Goal: Task Accomplishment & Management: Manage account settings

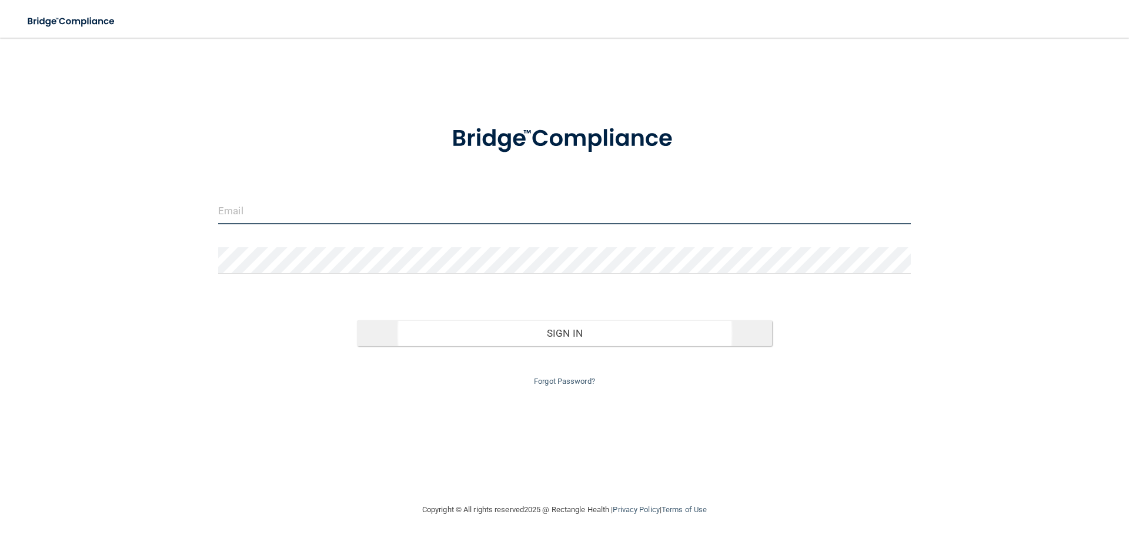
type input "[EMAIL_ADDRESS][DOMAIN_NAME]"
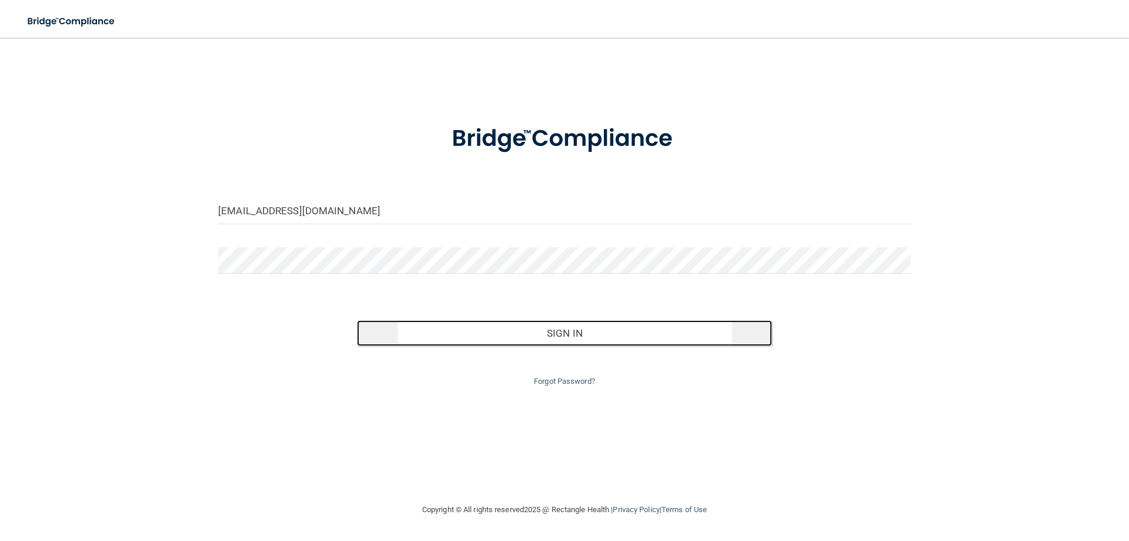
click at [426, 338] on button "Sign In" at bounding box center [565, 333] width 416 height 26
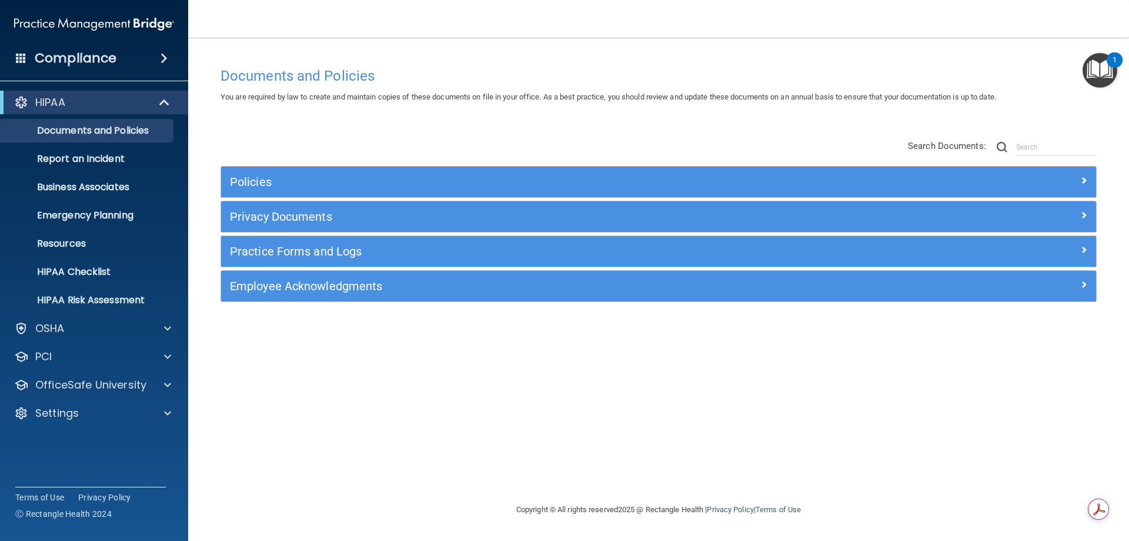
click at [791, 408] on div "Documents and Policies You are required by law to create and maintain copies of…" at bounding box center [659, 281] width 894 height 441
click at [78, 389] on p "OfficeSafe University" at bounding box center [90, 385] width 111 height 14
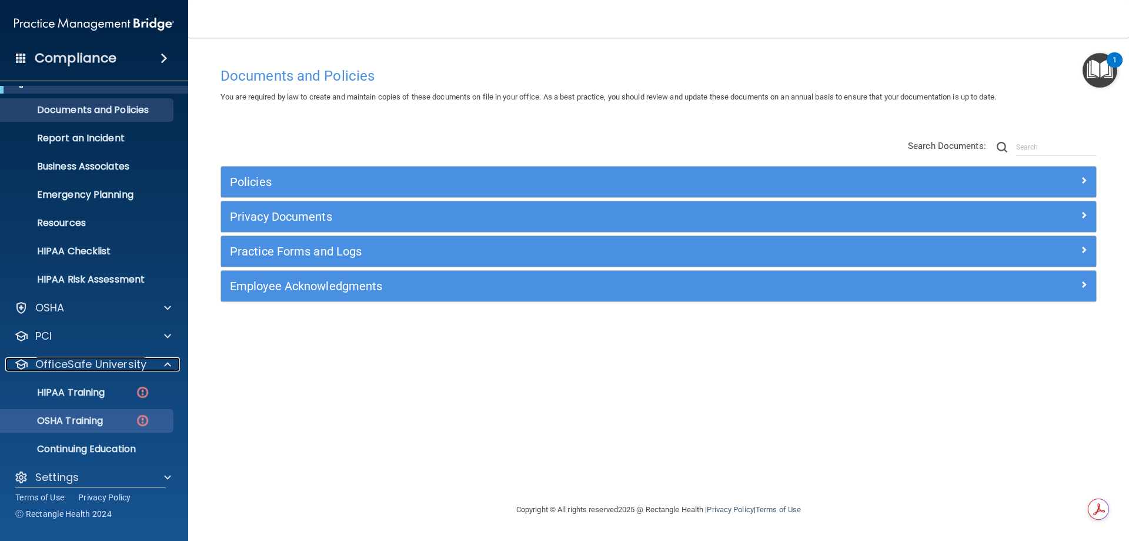
scroll to position [32, 0]
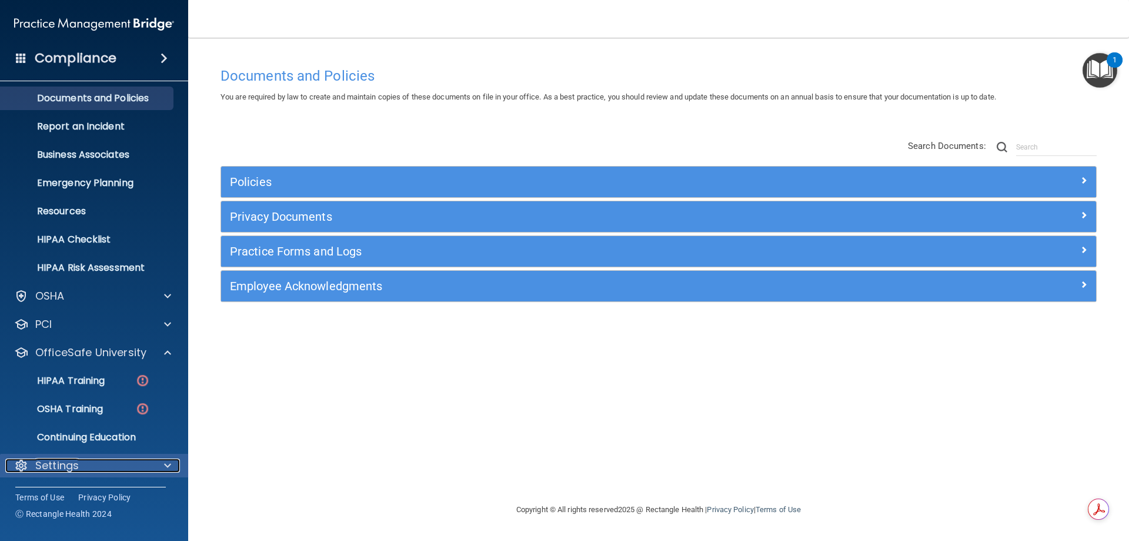
click at [85, 464] on div "Settings" at bounding box center [78, 465] width 146 height 14
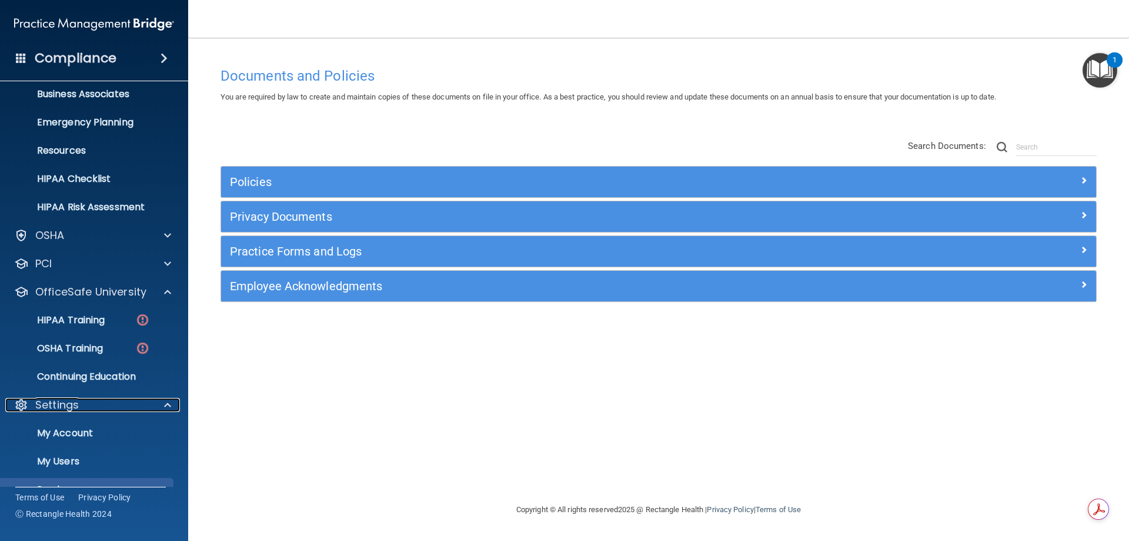
scroll to position [145, 0]
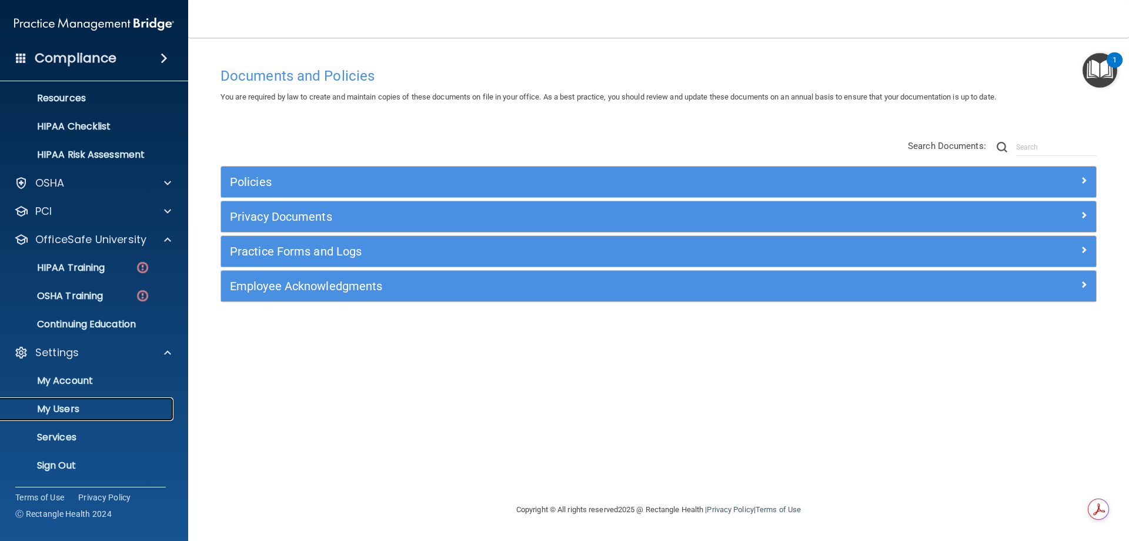
click at [68, 412] on p "My Users" at bounding box center [88, 409] width 161 height 12
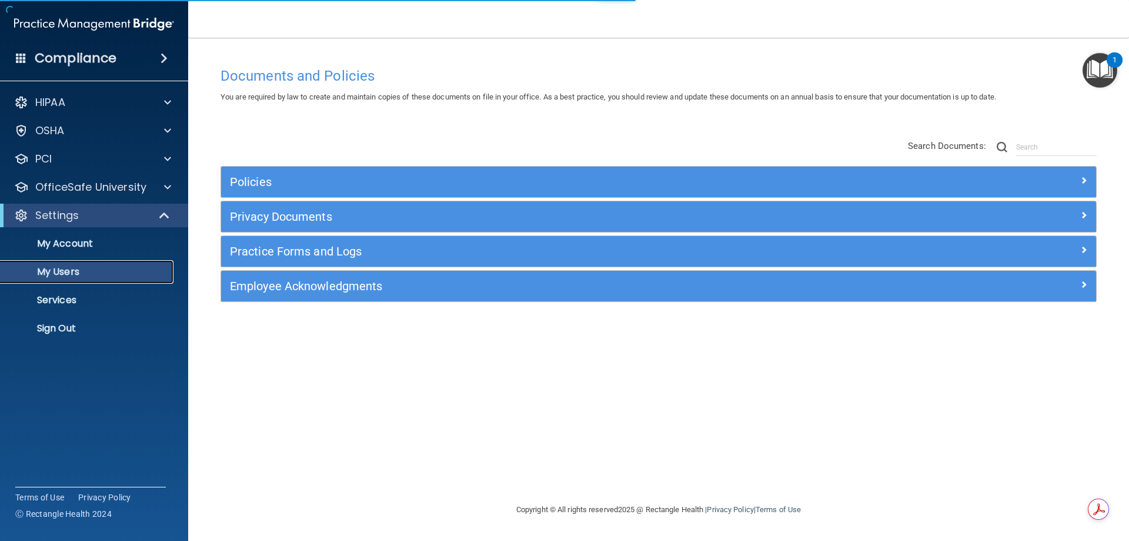
select select "20"
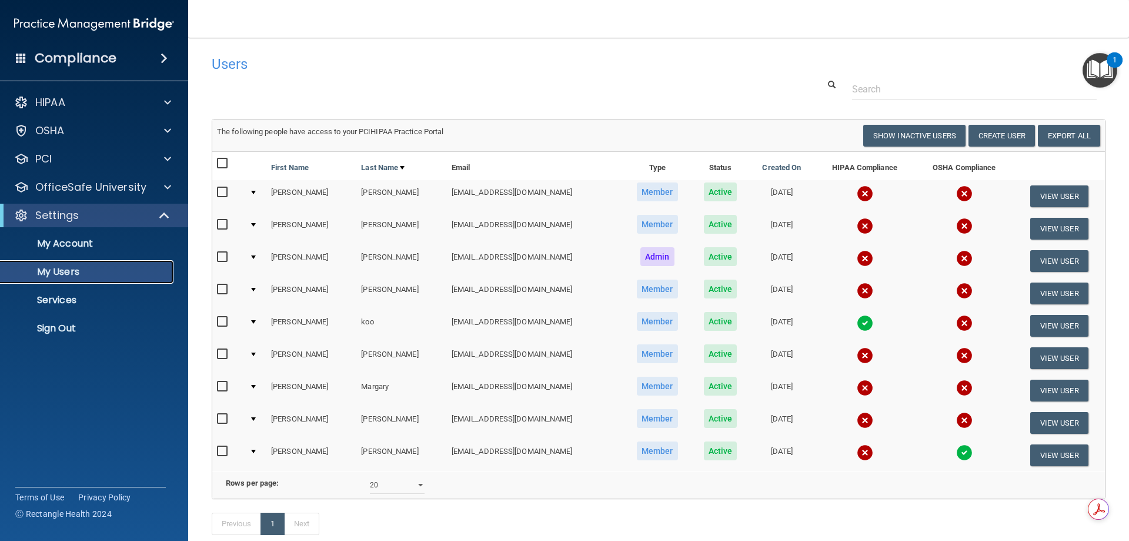
scroll to position [59, 0]
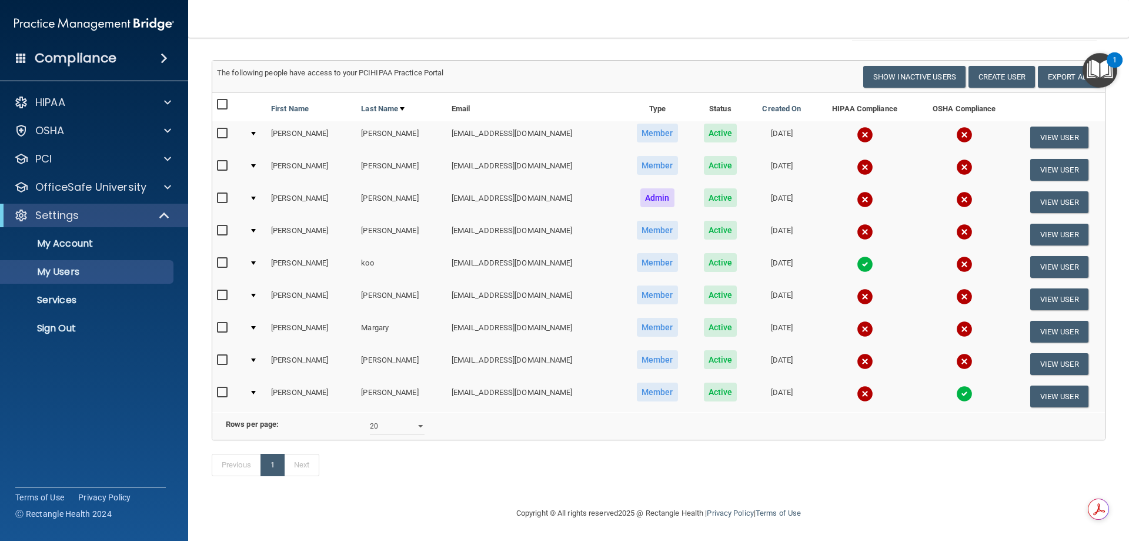
click at [956, 397] on img at bounding box center [964, 393] width 16 height 16
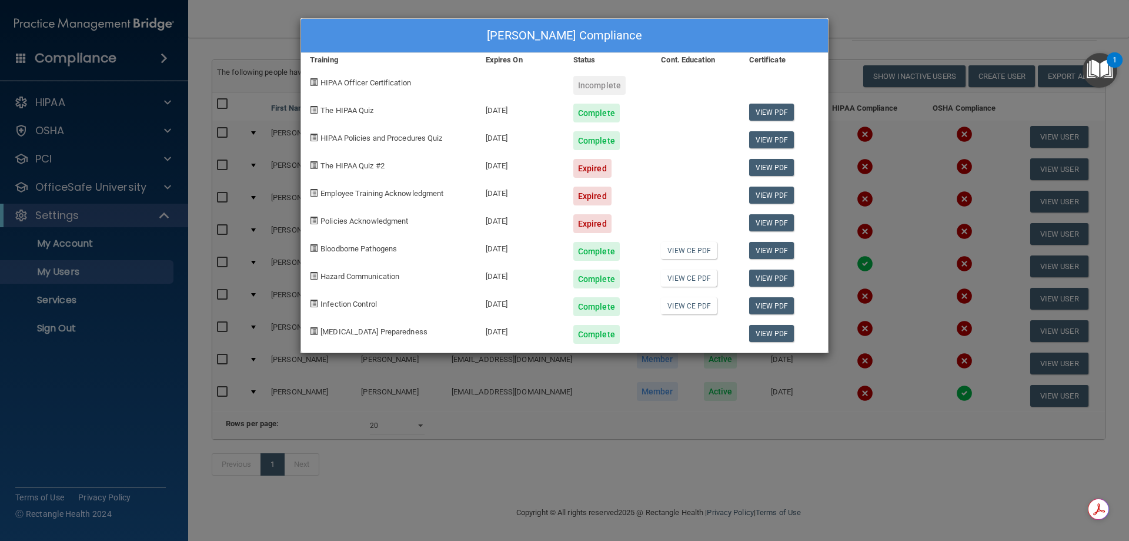
scroll to position [77, 0]
click at [192, 458] on div "[PERSON_NAME] Compliance Training Expires On Status Cont. Education Certificate…" at bounding box center [564, 270] width 1129 height 541
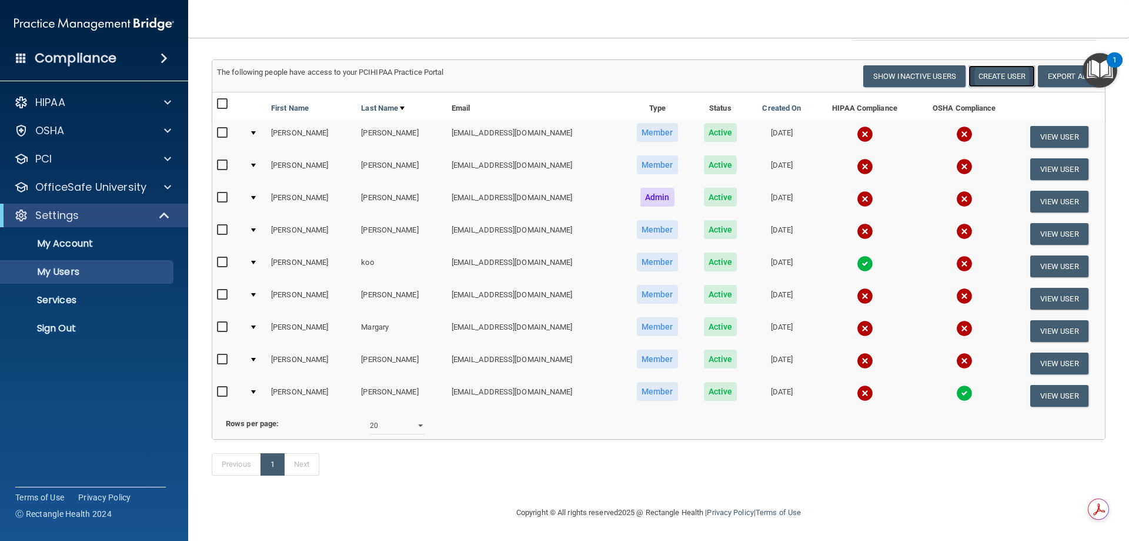
click at [995, 65] on button "Create User" at bounding box center [1002, 76] width 66 height 22
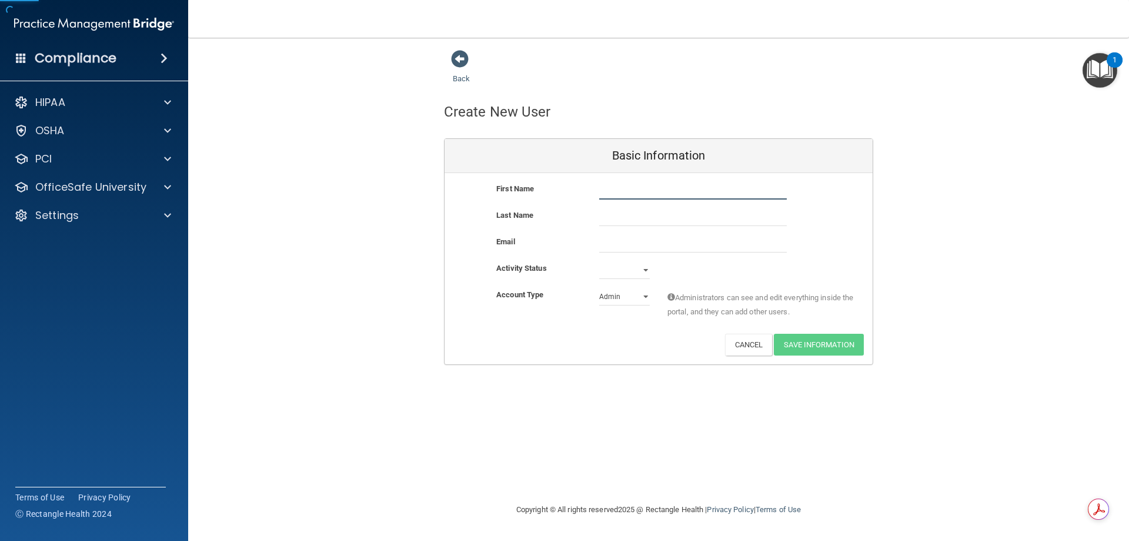
click at [638, 191] on input "text" at bounding box center [693, 191] width 188 height 18
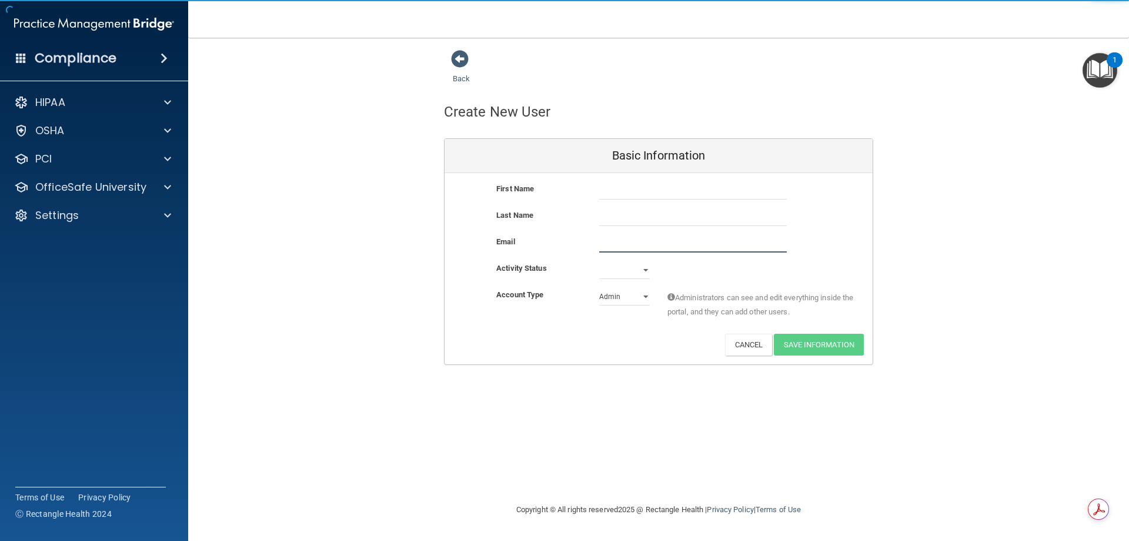
click at [612, 249] on input "email" at bounding box center [693, 244] width 188 height 18
paste input "[EMAIL_ADDRESS][DOMAIN_NAME]"
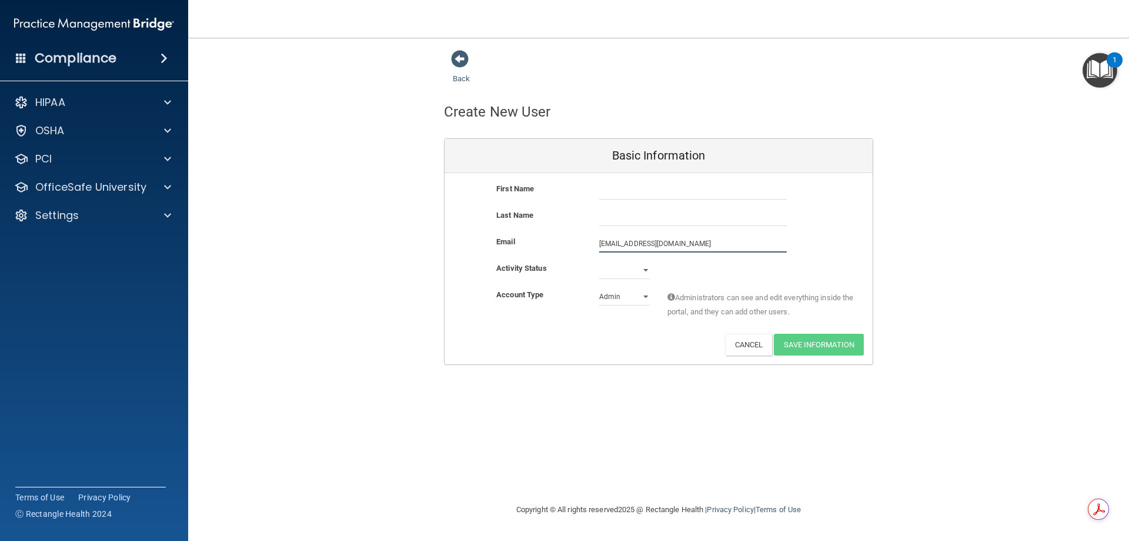
click at [609, 244] on input "[EMAIL_ADDRESS][DOMAIN_NAME]" at bounding box center [693, 244] width 188 height 18
type input "[EMAIL_ADDRESS][DOMAIN_NAME]"
click at [656, 191] on input "text" at bounding box center [693, 191] width 188 height 18
type input "[PERSON_NAME]"
click at [621, 205] on div "First Name [PERSON_NAME]" at bounding box center [659, 195] width 428 height 26
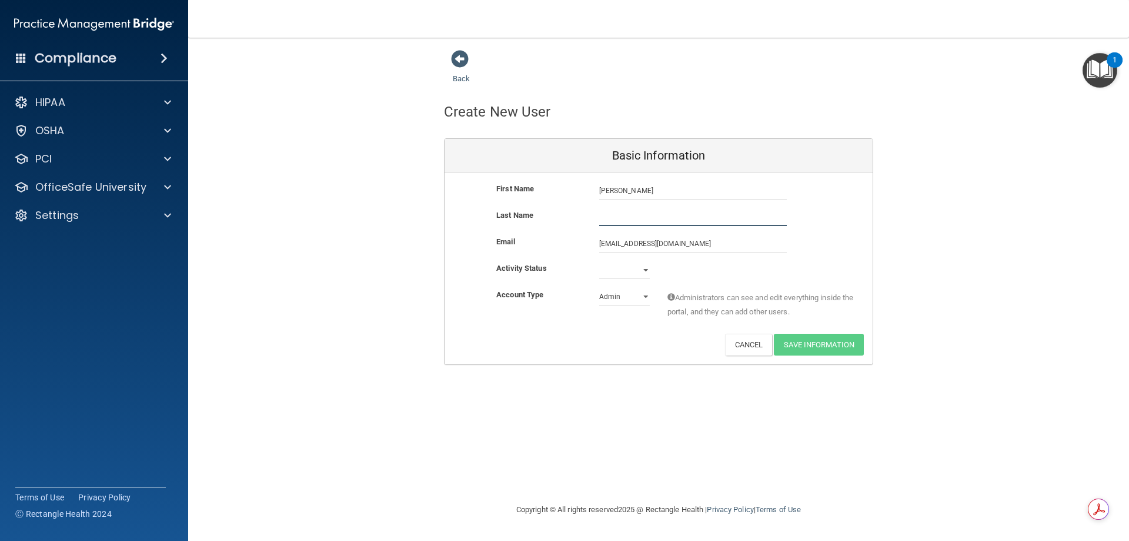
click at [617, 221] on input "text" at bounding box center [693, 217] width 188 height 18
paste input "[PERSON_NAME]"
click at [611, 219] on input "[PERSON_NAME]" at bounding box center [693, 217] width 188 height 18
type input "[PERSON_NAME]"
click at [641, 275] on select "Active Inactive" at bounding box center [624, 270] width 51 height 18
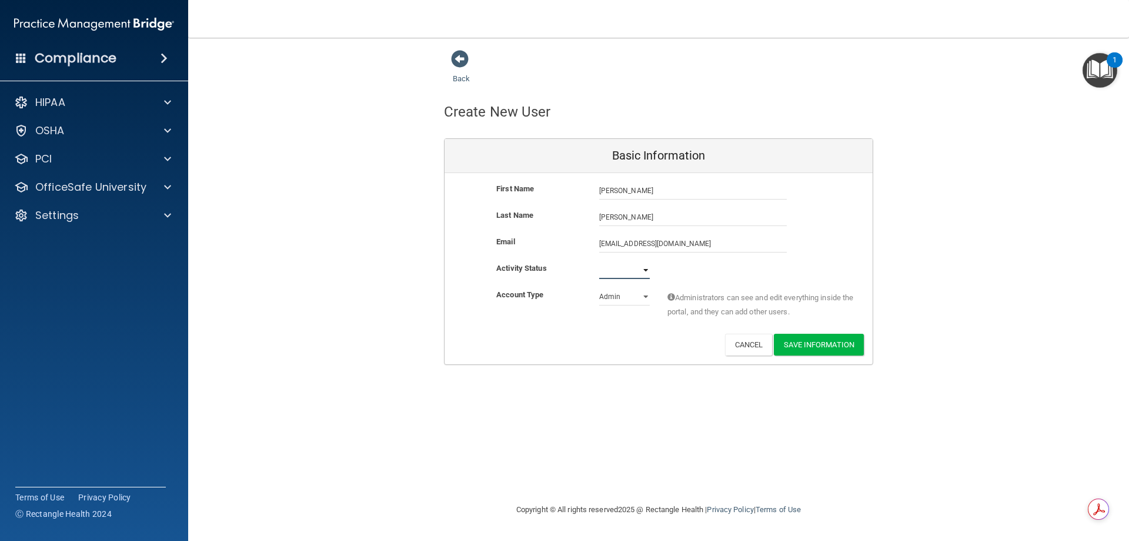
select select "active"
click at [599, 261] on select "Active Inactive" at bounding box center [624, 270] width 51 height 18
click at [646, 302] on select "Admin Member" at bounding box center [624, 297] width 51 height 18
select select "practice_member"
click at [599, 288] on select "Admin Member" at bounding box center [624, 297] width 51 height 18
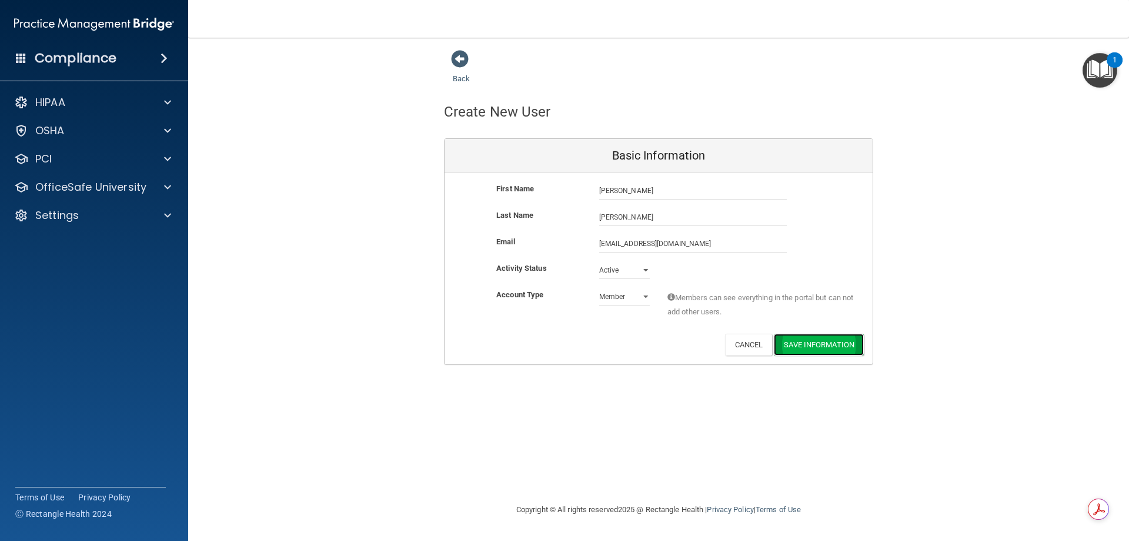
click at [836, 346] on button "Save Information" at bounding box center [819, 344] width 90 height 22
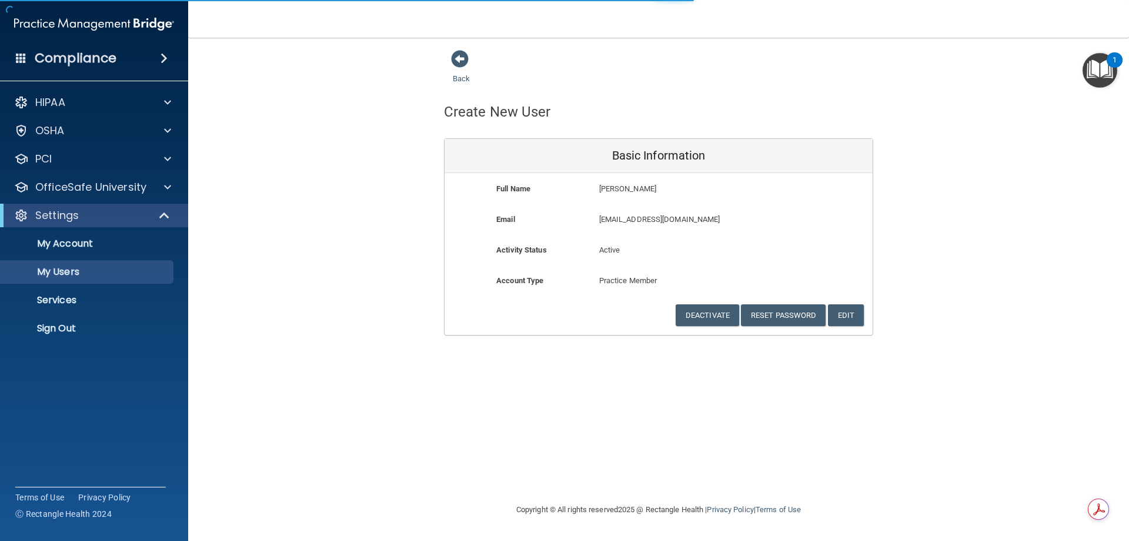
select select "20"
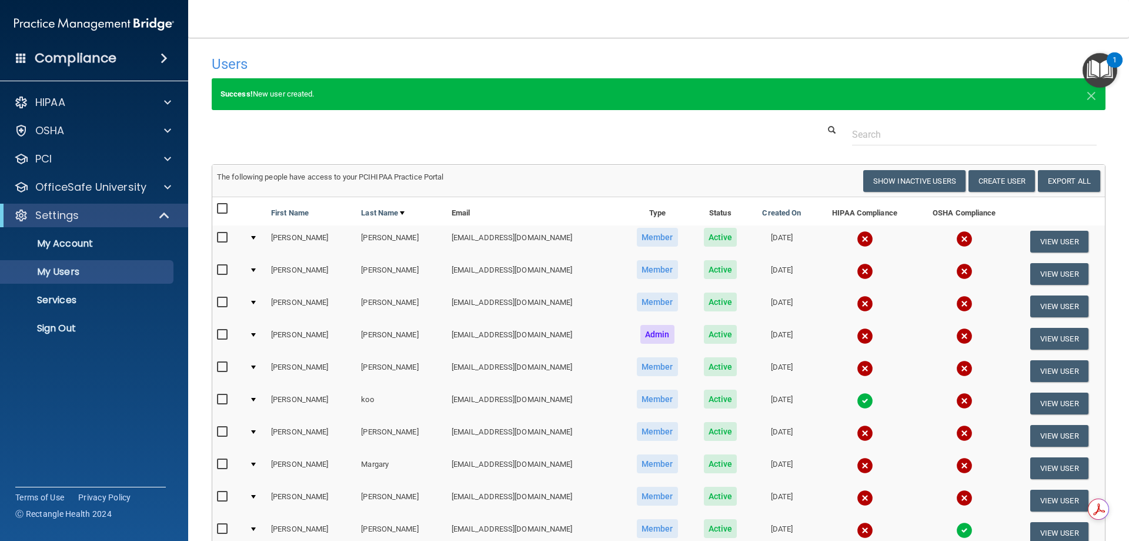
click at [224, 235] on input "checkbox" at bounding box center [224, 237] width 14 height 9
checkbox input "true"
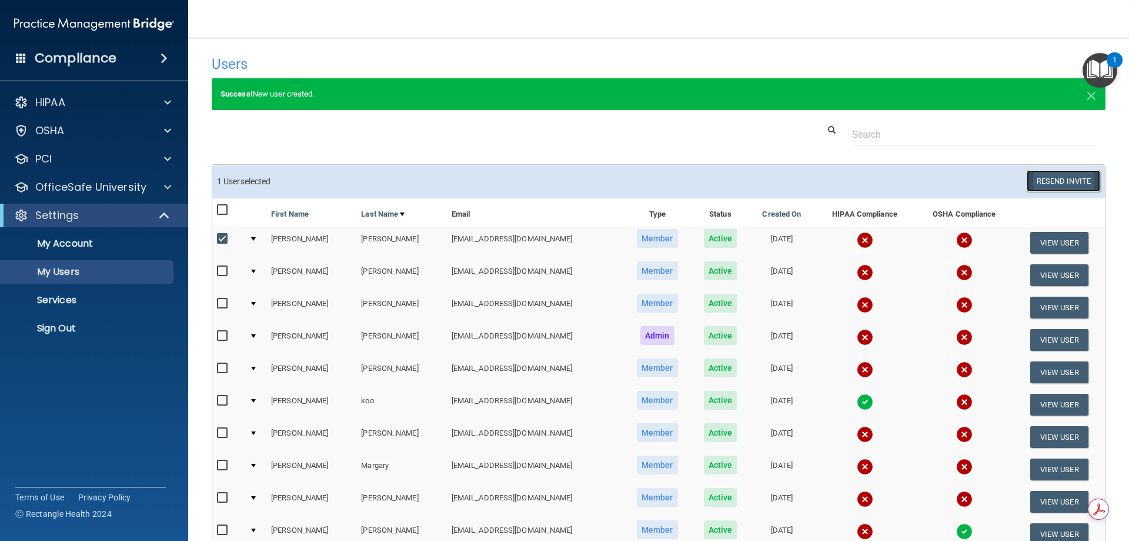
click at [1063, 182] on button "Resend Invite" at bounding box center [1064, 181] width 74 height 22
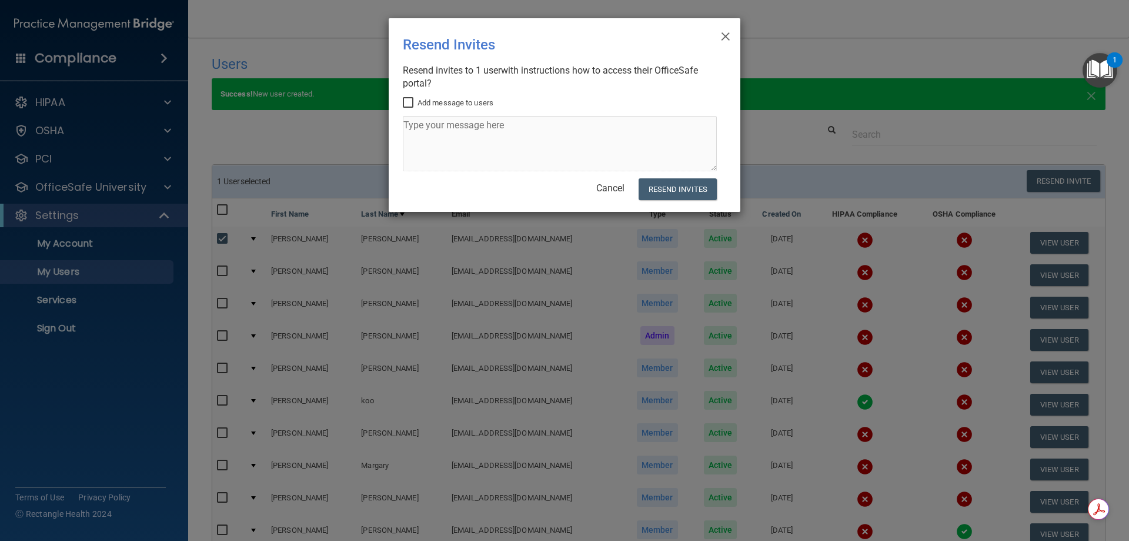
click at [434, 104] on label "Add message to users" at bounding box center [448, 103] width 91 height 14
click at [416, 104] on input "Add message to users" at bounding box center [410, 102] width 14 height 9
checkbox input "true"
click at [453, 136] on textarea at bounding box center [560, 143] width 314 height 55
type textarea "Please complete HIPPA AND OSHA TRAINING"
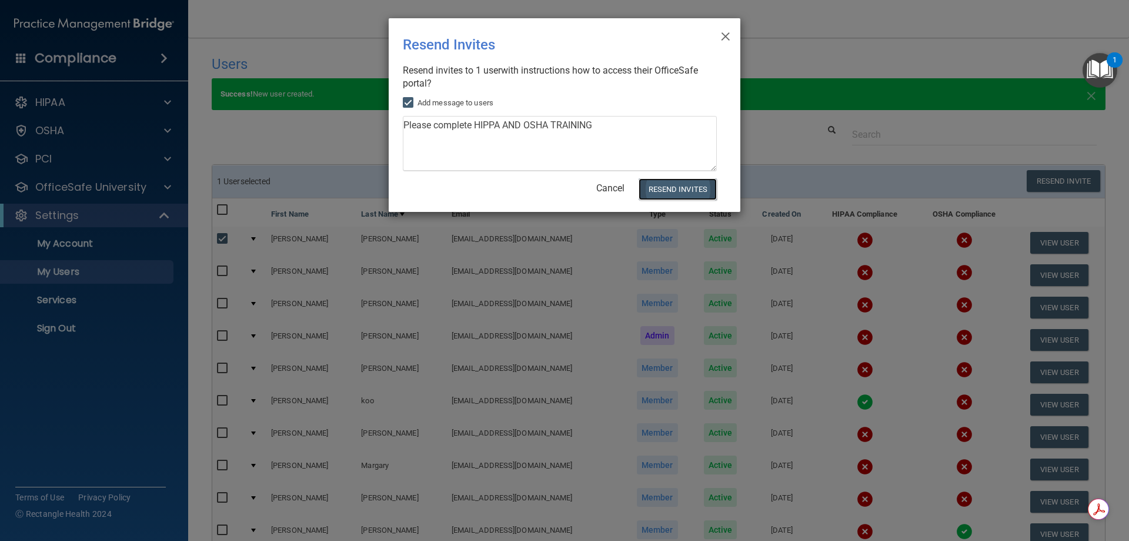
click at [671, 191] on button "Resend Invites" at bounding box center [678, 189] width 78 height 22
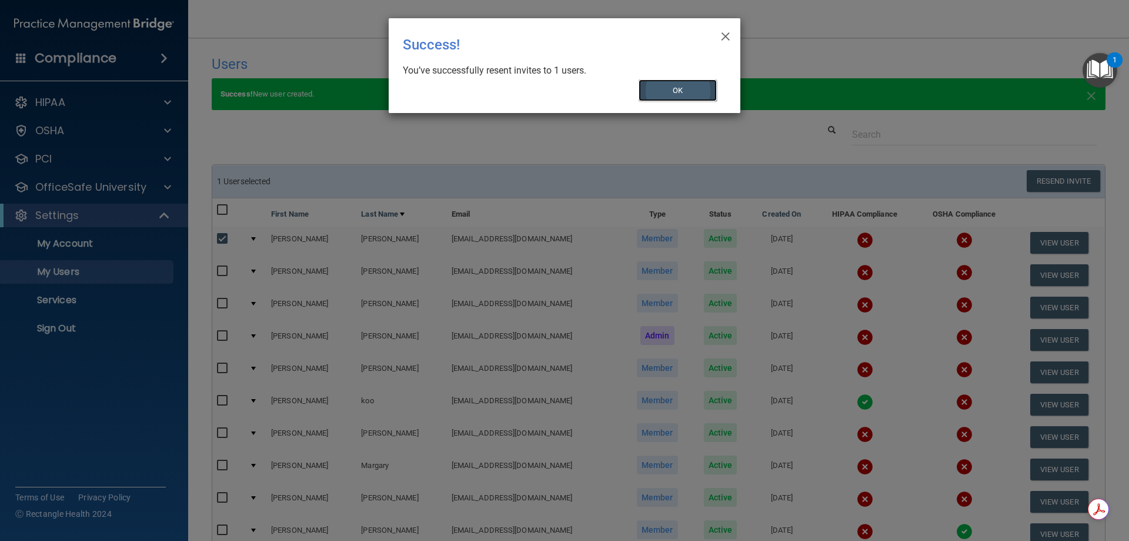
click at [679, 88] on button "OK" at bounding box center [678, 90] width 79 height 22
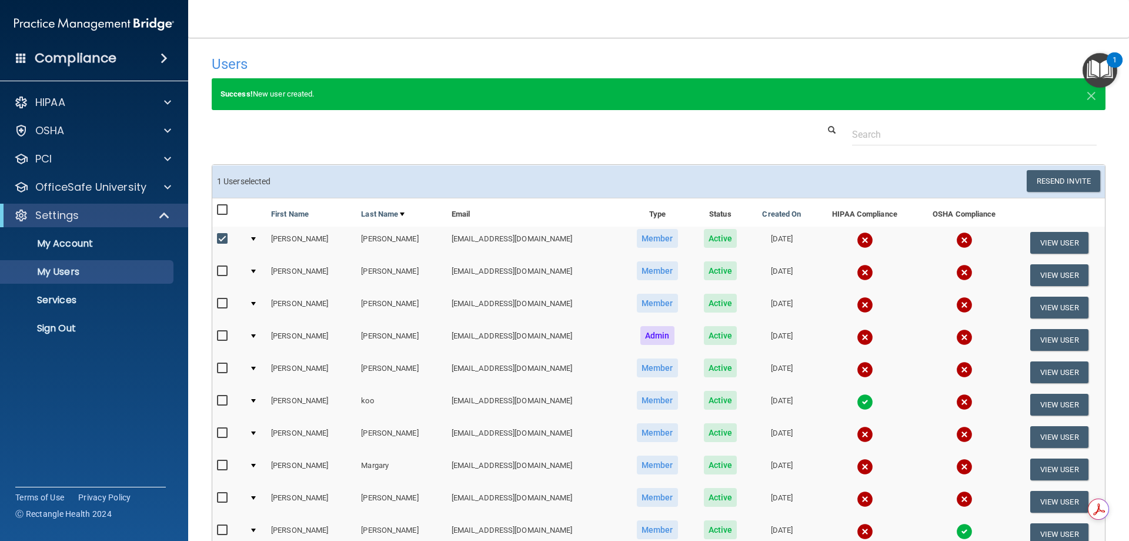
scroll to position [59, 0]
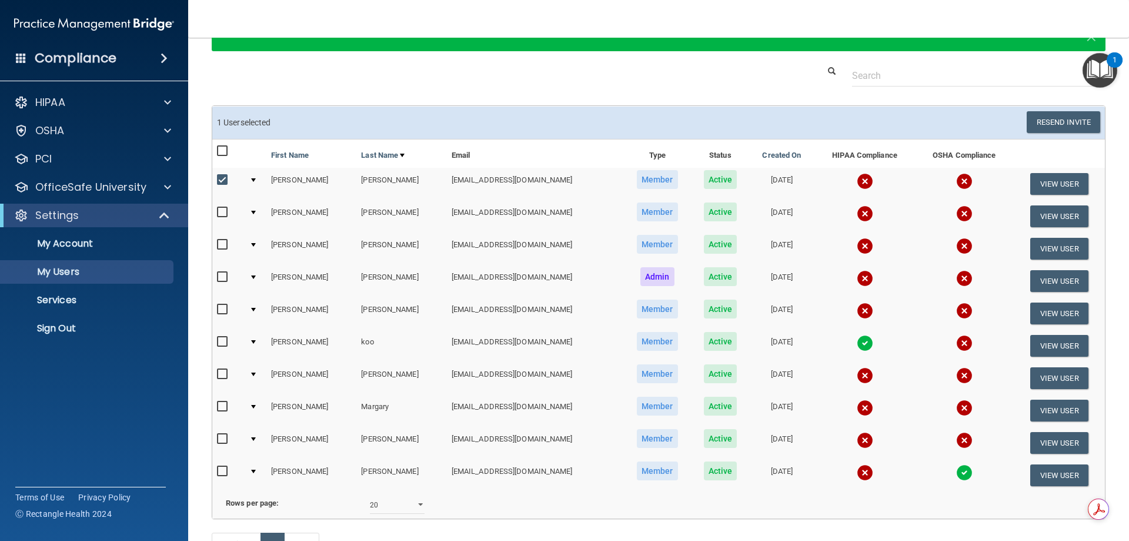
click at [224, 181] on input "checkbox" at bounding box center [224, 179] width 14 height 9
checkbox input "false"
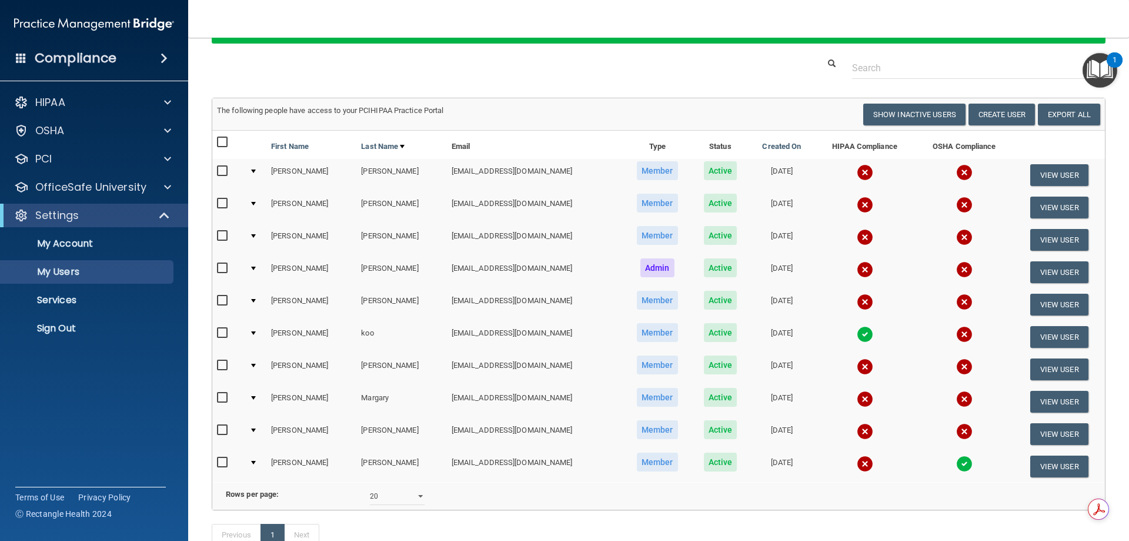
scroll to position [0, 0]
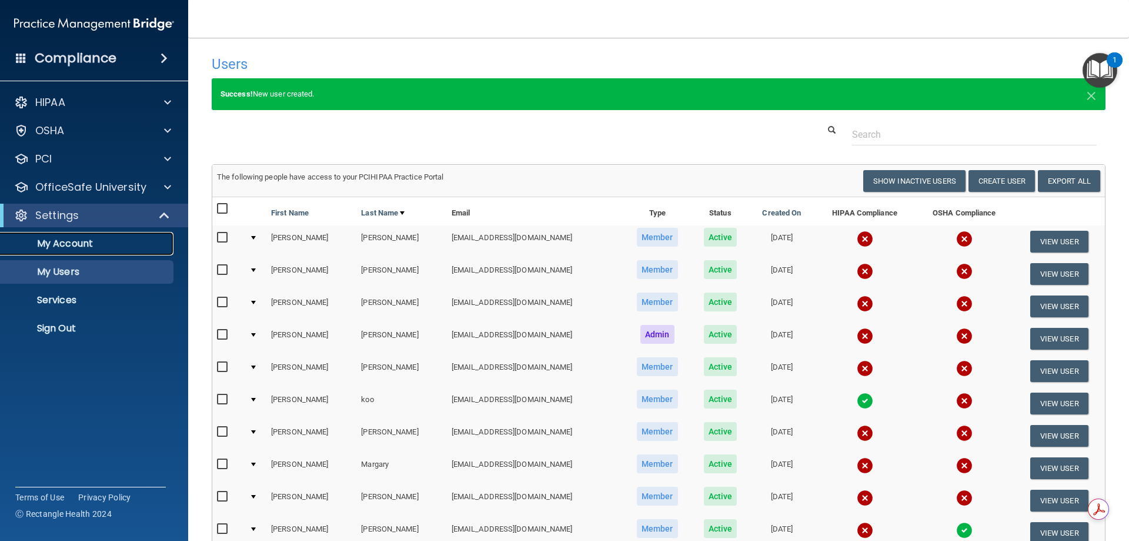
click at [76, 247] on p "My Account" at bounding box center [88, 244] width 161 height 12
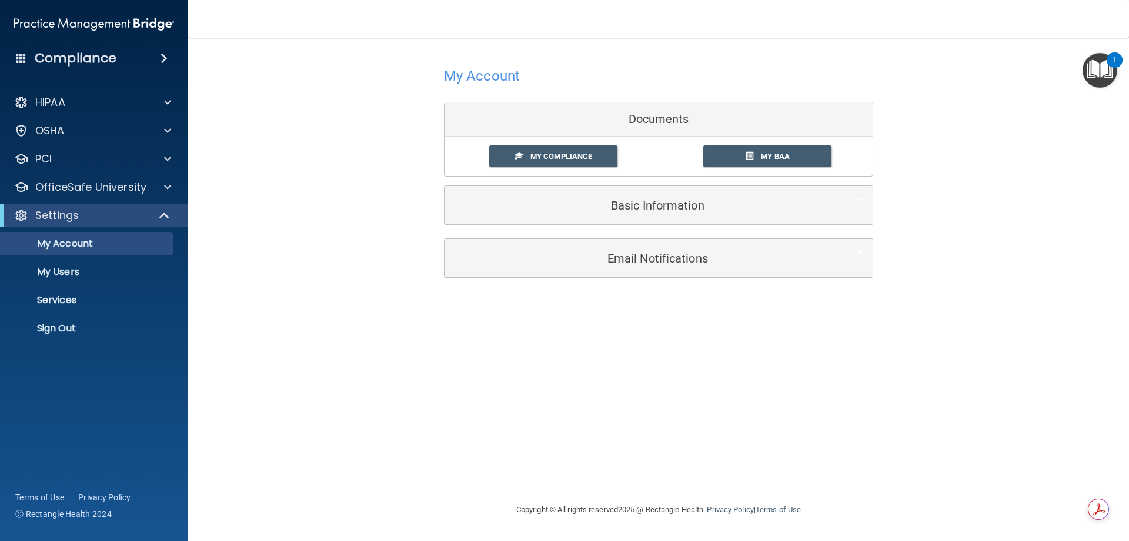
click at [71, 18] on img at bounding box center [94, 24] width 160 height 24
click at [64, 270] on p "My Users" at bounding box center [88, 272] width 161 height 12
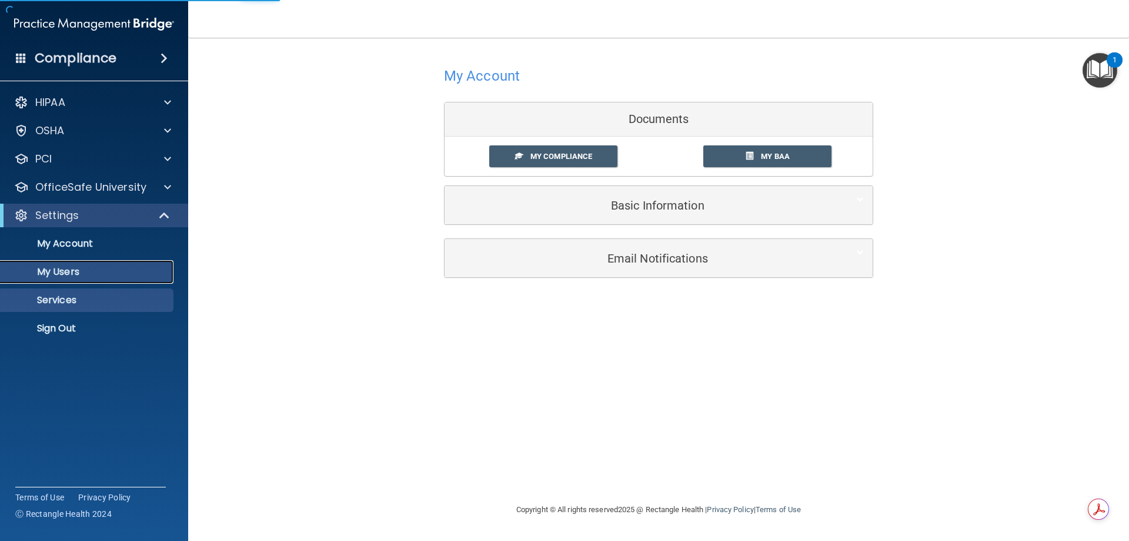
select select "20"
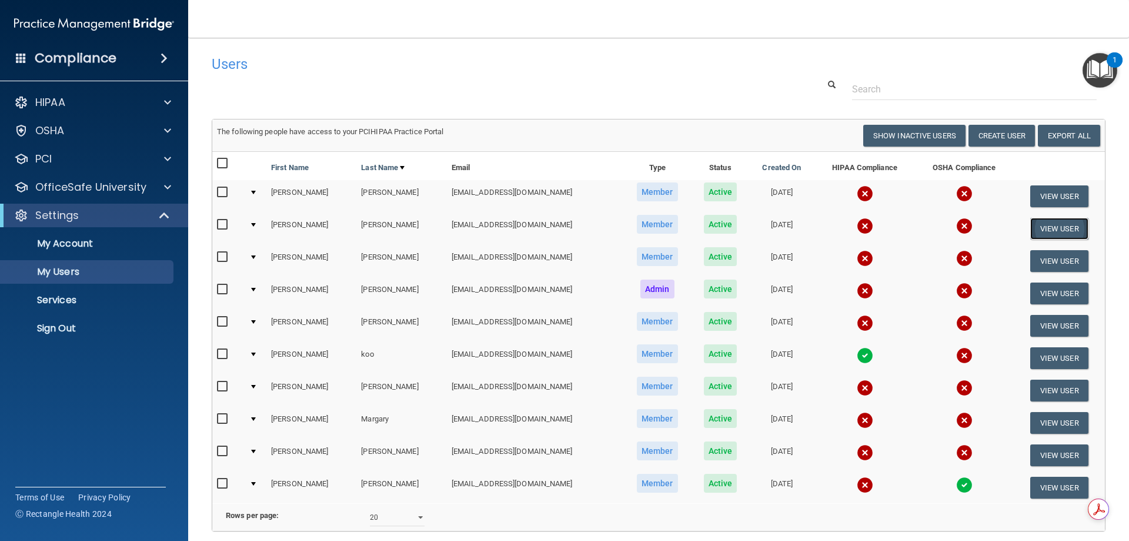
click at [1044, 231] on button "View User" at bounding box center [1059, 229] width 58 height 22
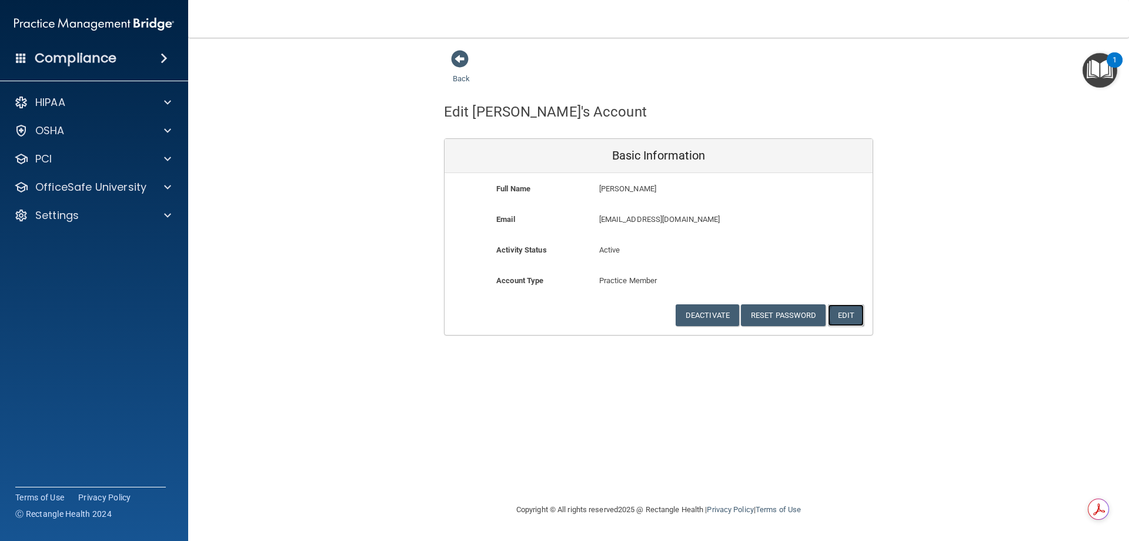
click at [862, 315] on button "Edit" at bounding box center [846, 315] width 36 height 22
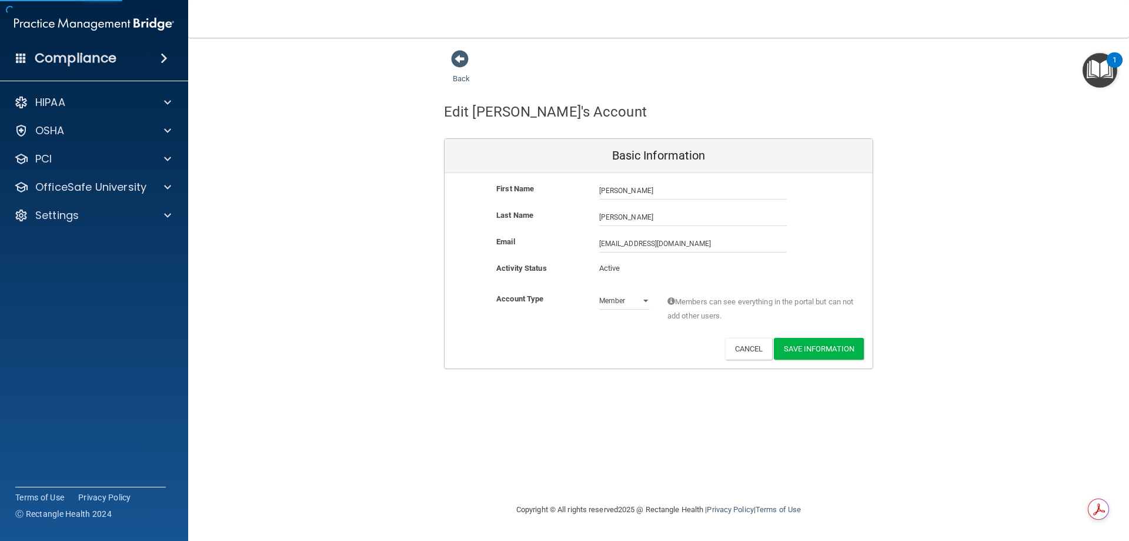
click at [653, 297] on div "Admin Member" at bounding box center [625, 301] width 68 height 18
click at [643, 299] on select "Admin Member" at bounding box center [624, 301] width 51 height 18
select select "practice_admin"
click at [599, 292] on select "Admin Member" at bounding box center [624, 301] width 51 height 18
click at [837, 349] on button "Save Information" at bounding box center [819, 349] width 90 height 22
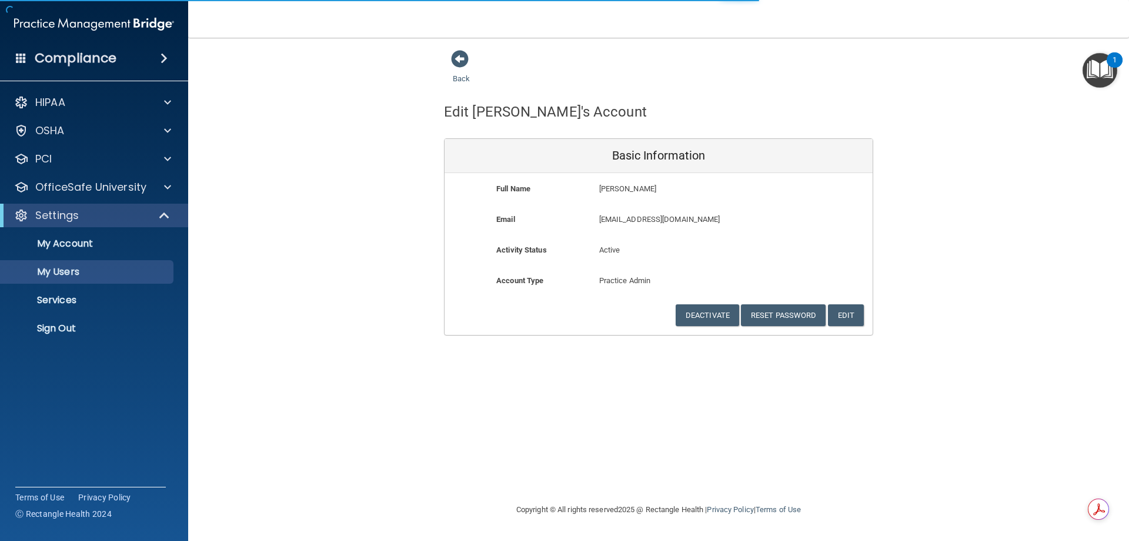
select select "20"
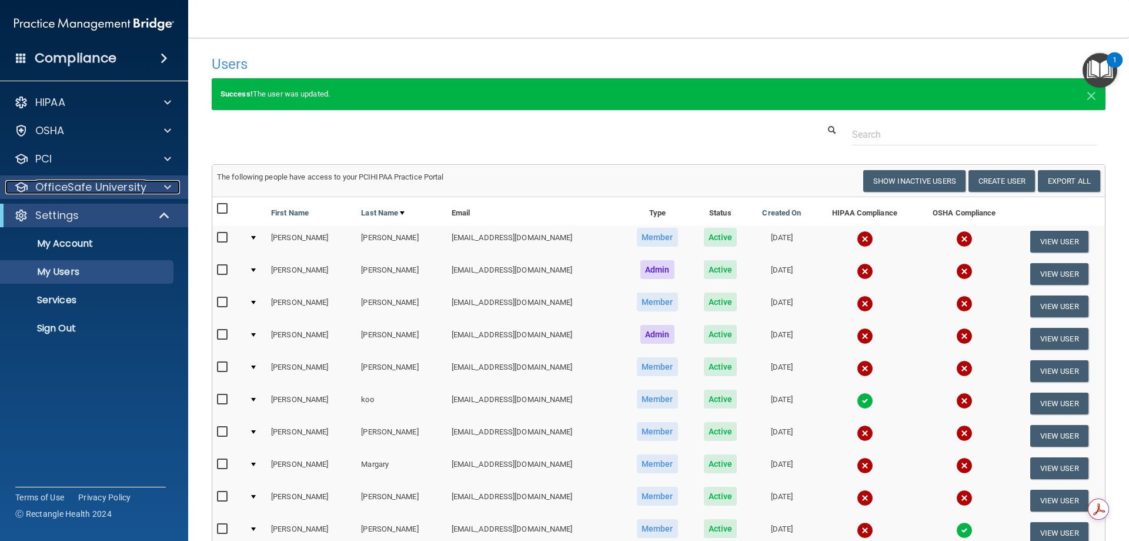
click at [86, 189] on p "OfficeSafe University" at bounding box center [90, 187] width 111 height 14
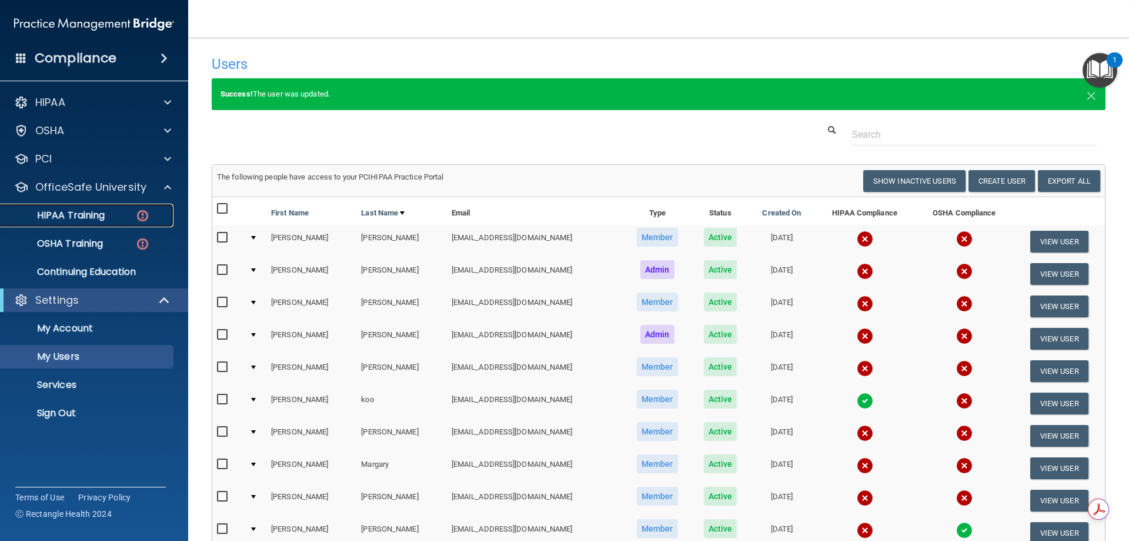
click at [86, 219] on p "HIPAA Training" at bounding box center [56, 215] width 97 height 12
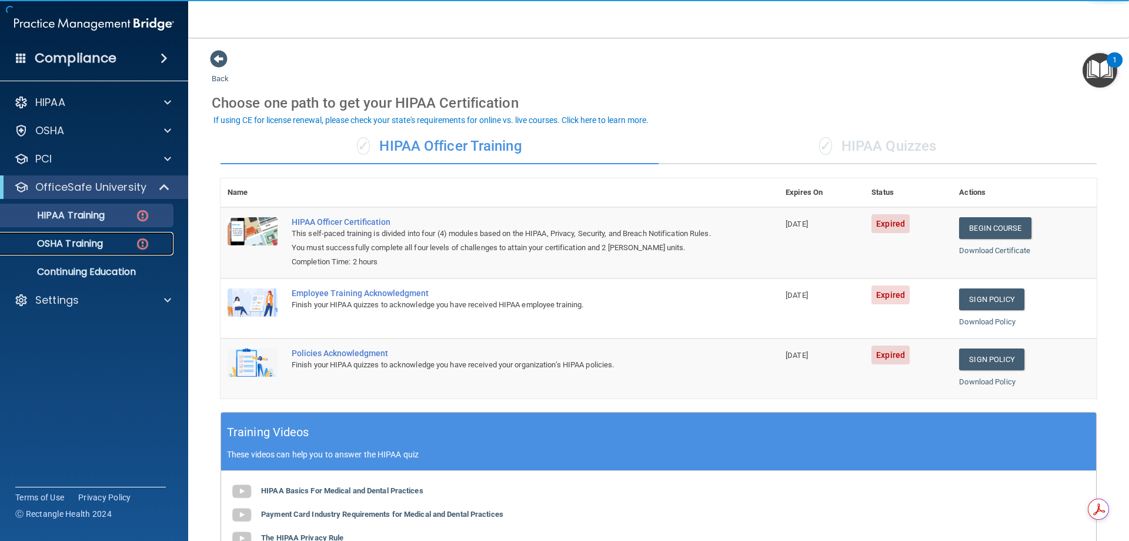
click at [69, 238] on p "OSHA Training" at bounding box center [55, 244] width 95 height 12
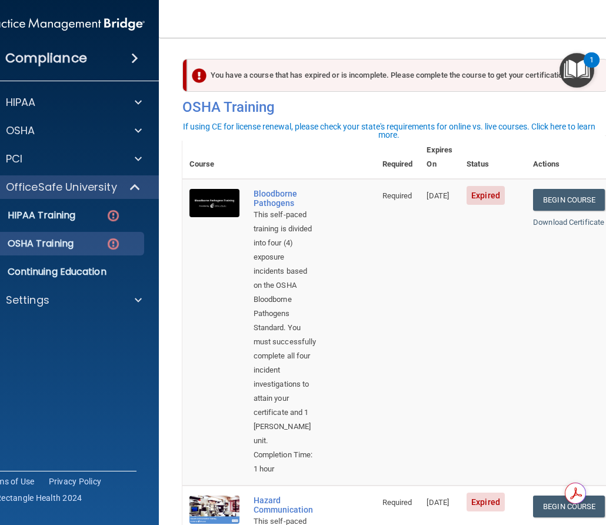
click at [271, 150] on th at bounding box center [310, 157] width 129 height 43
click at [54, 214] on p "HIPAA Training" at bounding box center [26, 215] width 97 height 12
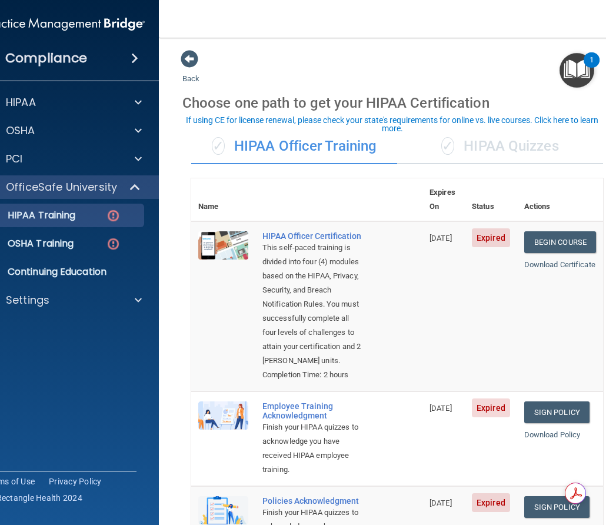
drag, startPoint x: 471, startPoint y: 144, endPoint x: 452, endPoint y: 154, distance: 21.3
click at [471, 144] on div "✓ HIPAA Quizzes" at bounding box center [500, 146] width 206 height 35
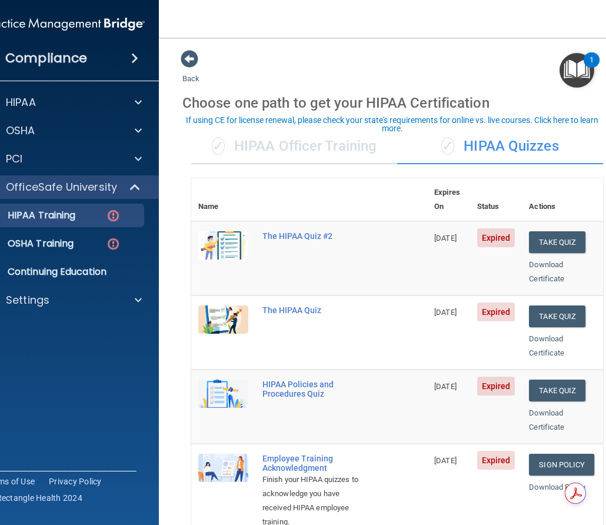
click at [312, 143] on div "✓ HIPAA Officer Training" at bounding box center [294, 146] width 206 height 35
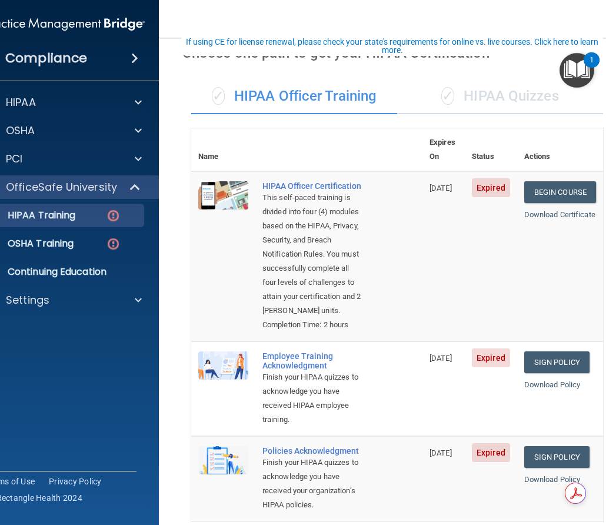
scroll to position [78, 0]
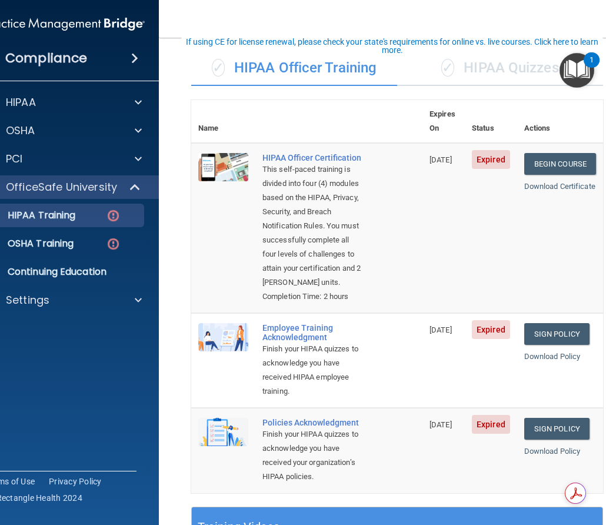
click at [262, 39] on div "If using CE for license renewal, please check your state's requirements for onl…" at bounding box center [392, 46] width 424 height 16
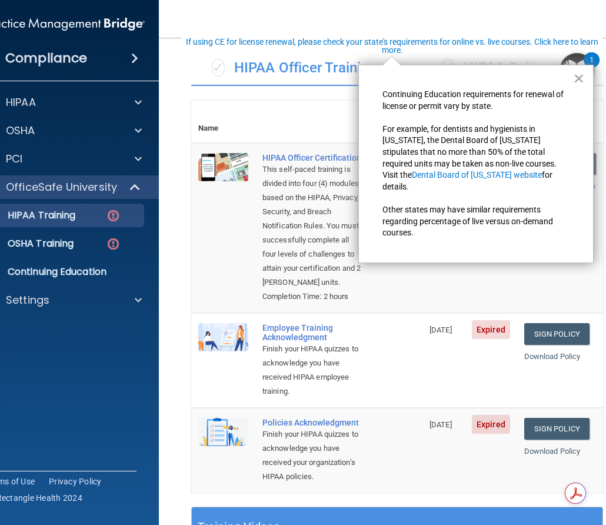
click at [255, 254] on td "HIPAA Officer Certification This self-paced training is divided into four (4) m…" at bounding box center [338, 228] width 167 height 170
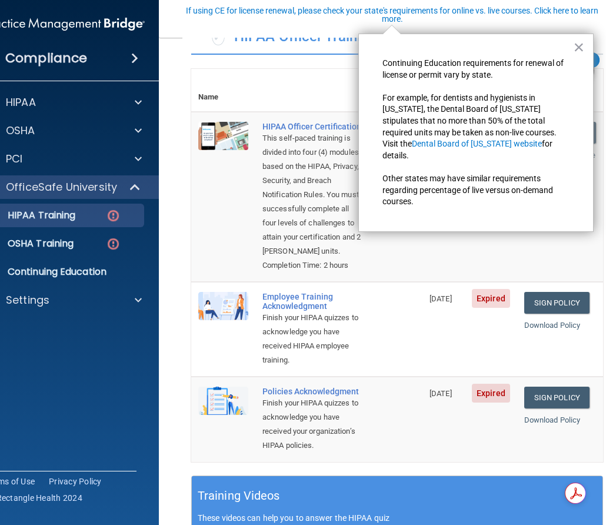
scroll to position [137, 0]
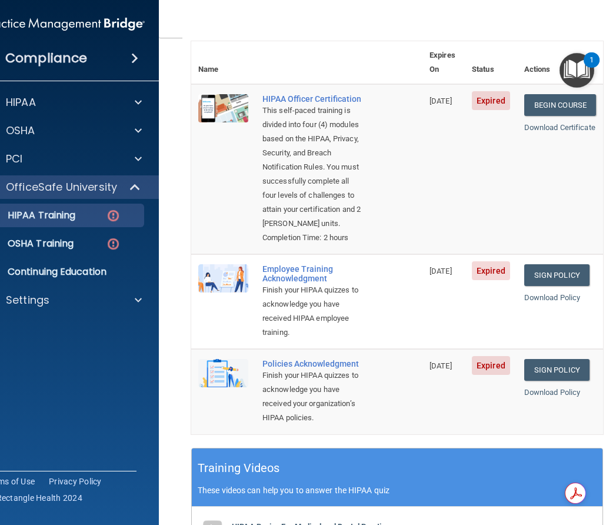
click at [291, 172] on div "This self-paced training is divided into four (4) modules based on the HIPAA, P…" at bounding box center [312, 167] width 101 height 127
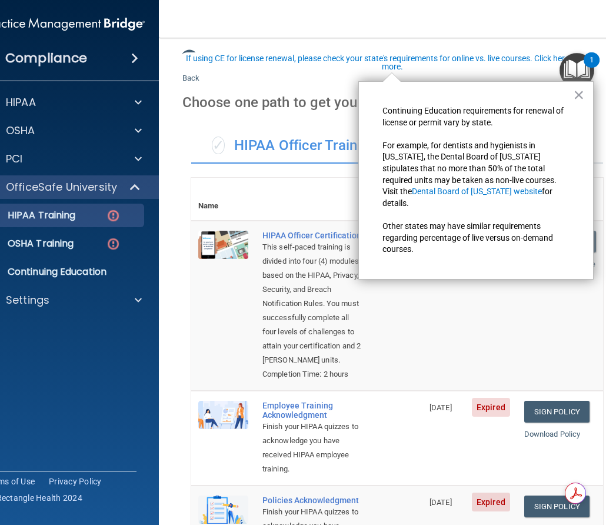
scroll to position [0, 0]
